Goal: Information Seeking & Learning: Learn about a topic

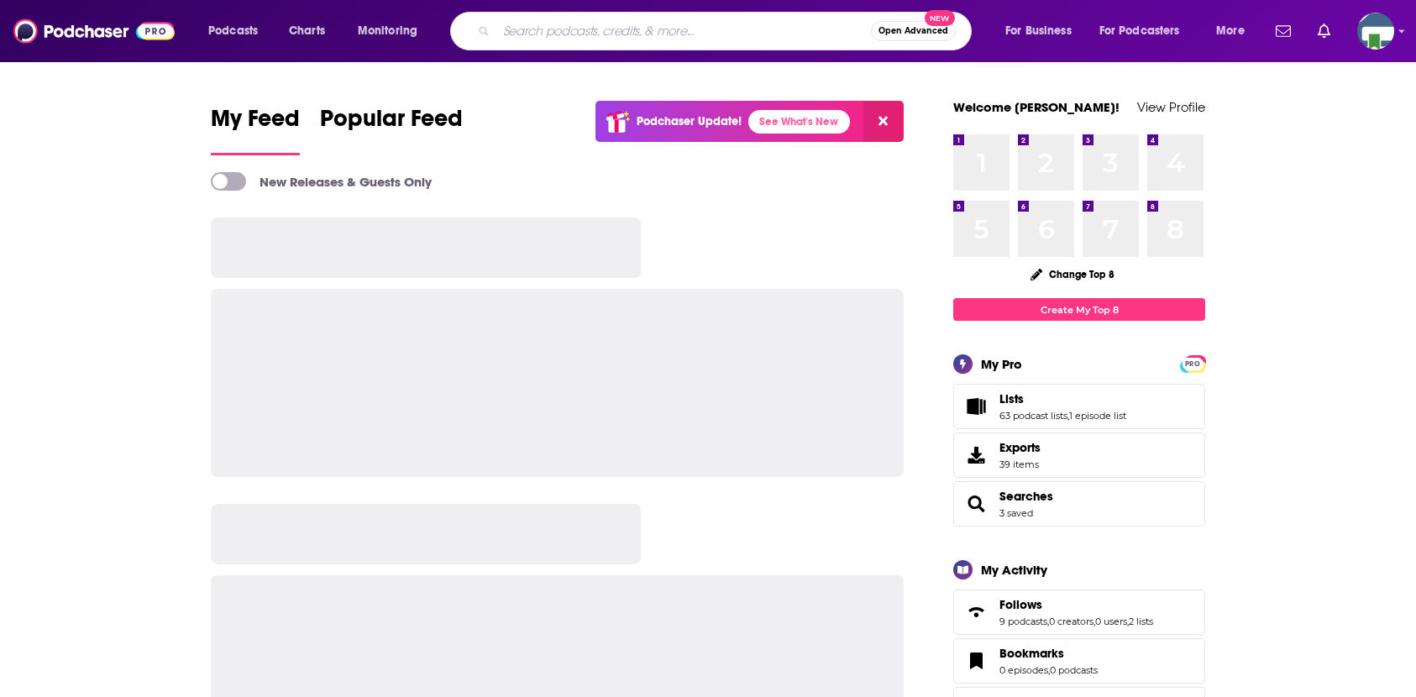
click at [521, 28] on input "Search podcasts, credits, & more..." at bounding box center [683, 31] width 375 height 27
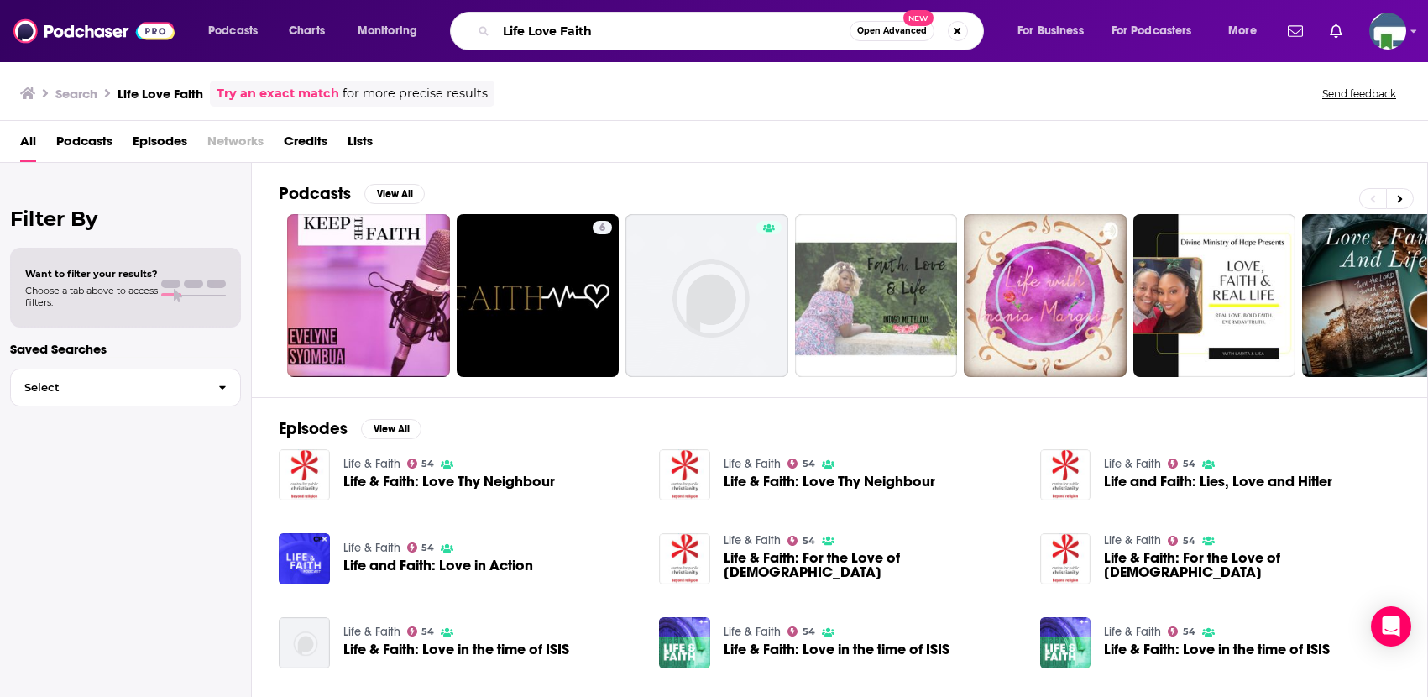
drag, startPoint x: 611, startPoint y: 36, endPoint x: 495, endPoint y: 27, distance: 116.2
click at [495, 27] on div "Life Love Faith Open Advanced New" at bounding box center [717, 31] width 534 height 39
type input "The Built Different podcast"
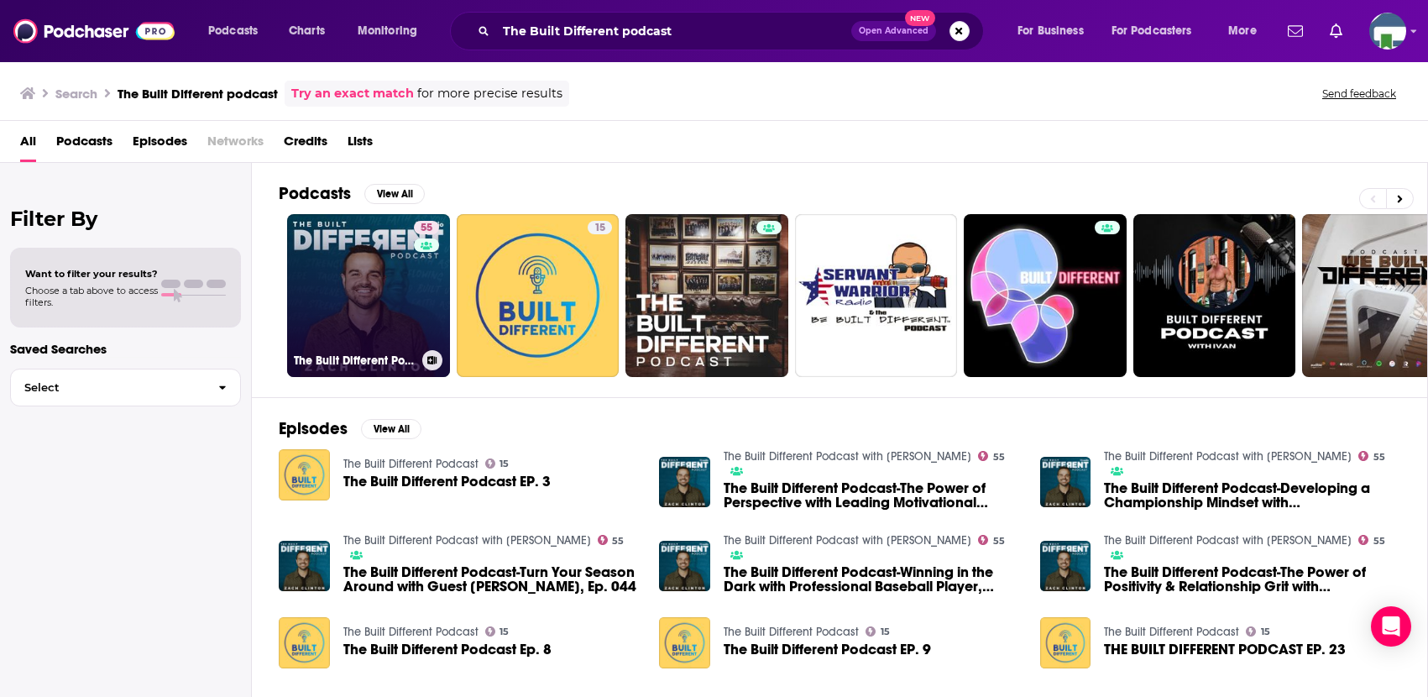
click at [385, 304] on link "55 The Built Different Podcast with [PERSON_NAME]" at bounding box center [368, 295] width 163 height 163
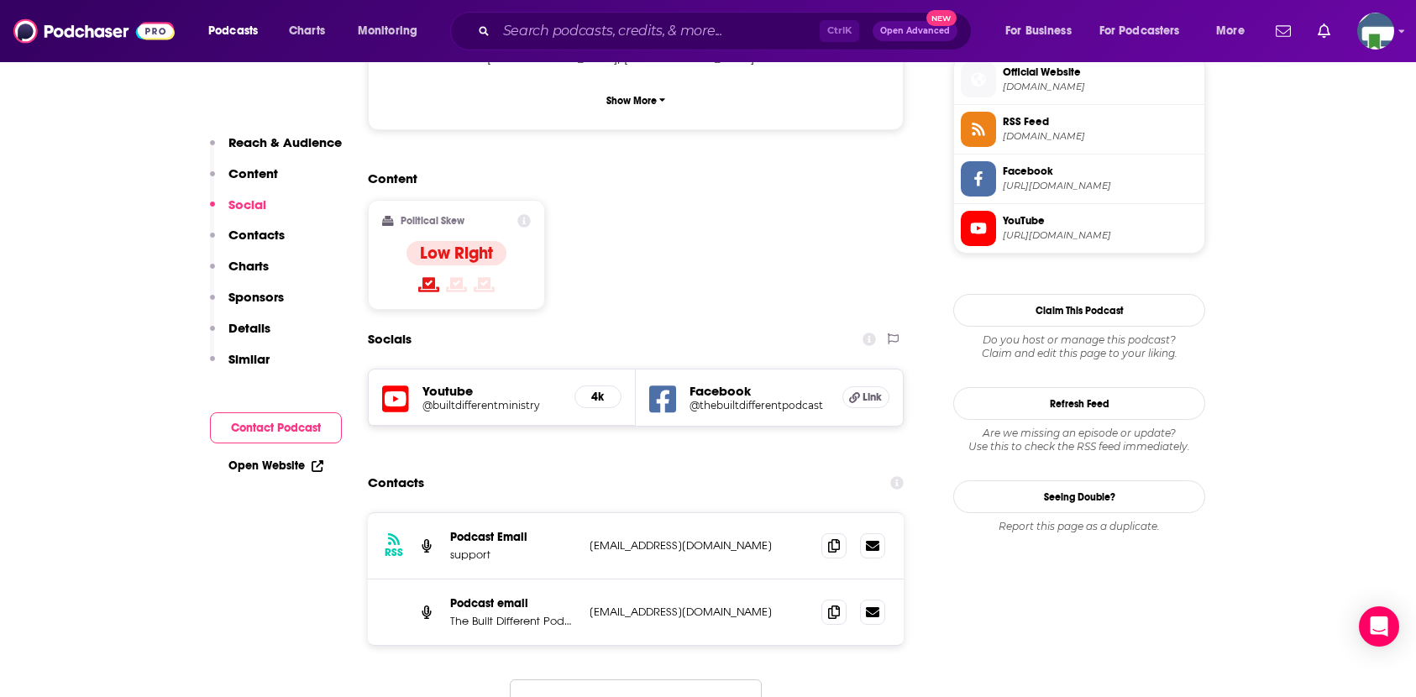
scroll to position [1260, 0]
